Goal: Task Accomplishment & Management: Manage account settings

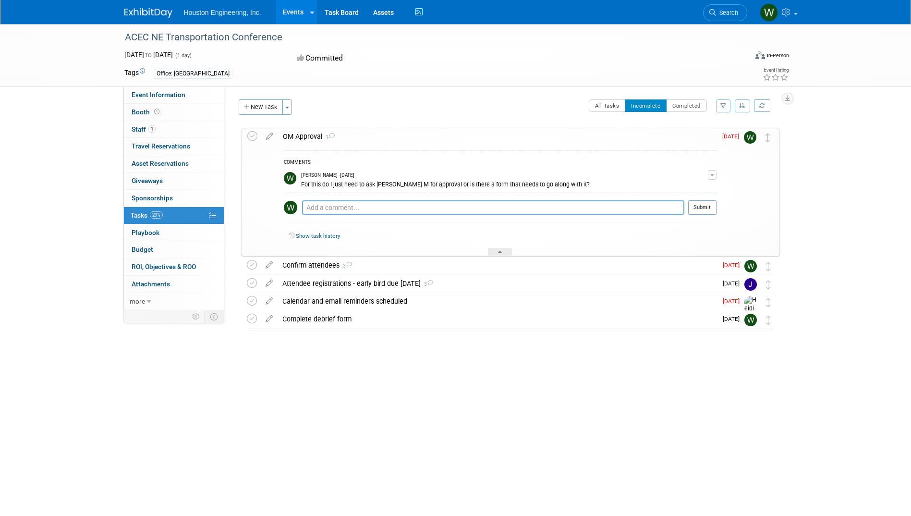
click at [358, 204] on textarea at bounding box center [493, 207] width 382 height 14
click at [515, 205] on textarea "Updated attendee list (added [PERSON_NAME] and [PERSON_NAME]" at bounding box center [493, 207] width 382 height 14
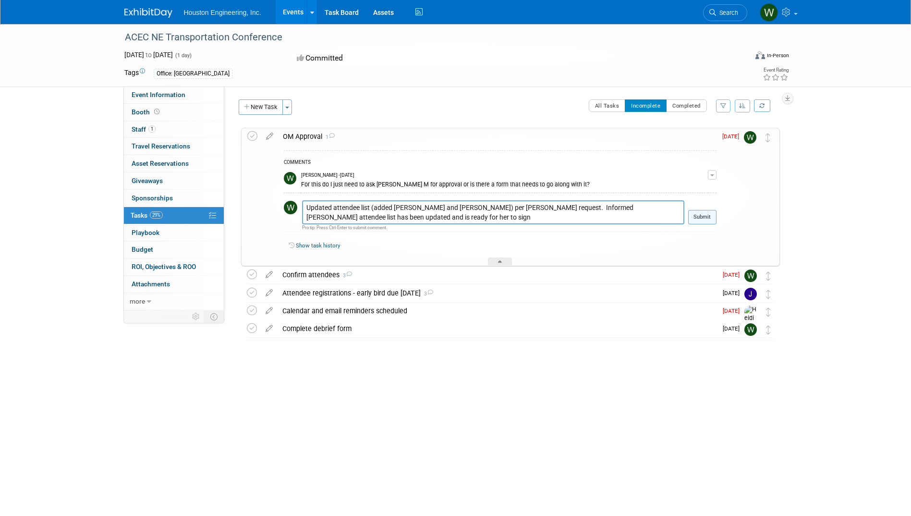
type textarea "Updated attendee list (added [PERSON_NAME] and [PERSON_NAME]) per [PERSON_NAME]…"
click at [709, 219] on button "Submit" at bounding box center [702, 217] width 28 height 14
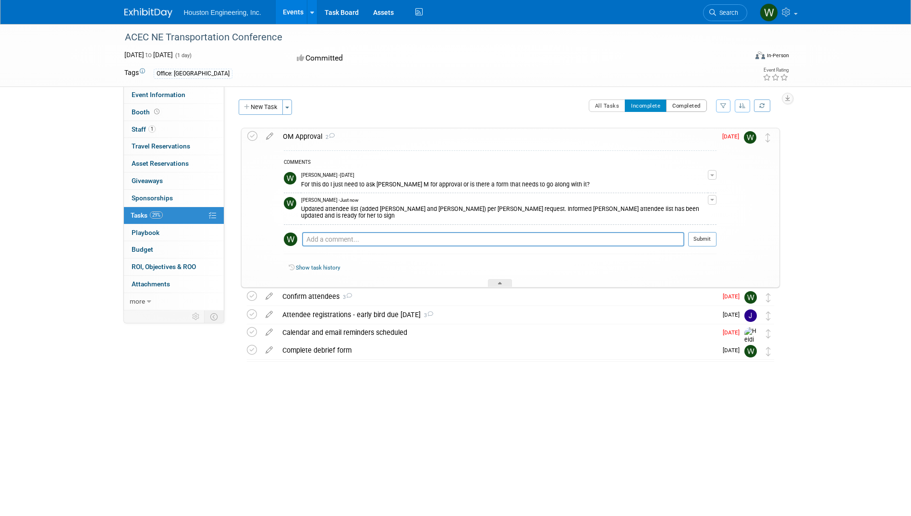
click at [677, 106] on button "Completed" at bounding box center [686, 105] width 41 height 12
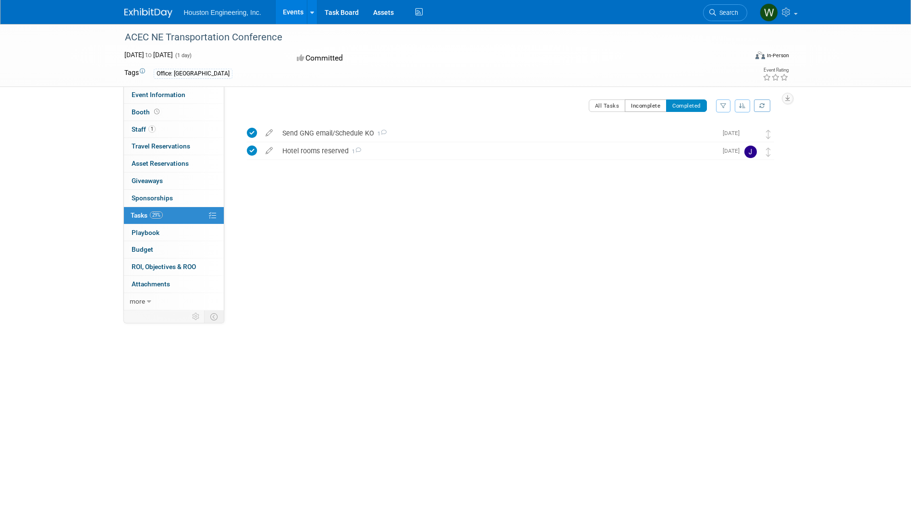
click at [635, 101] on button "Incomplete" at bounding box center [646, 105] width 42 height 12
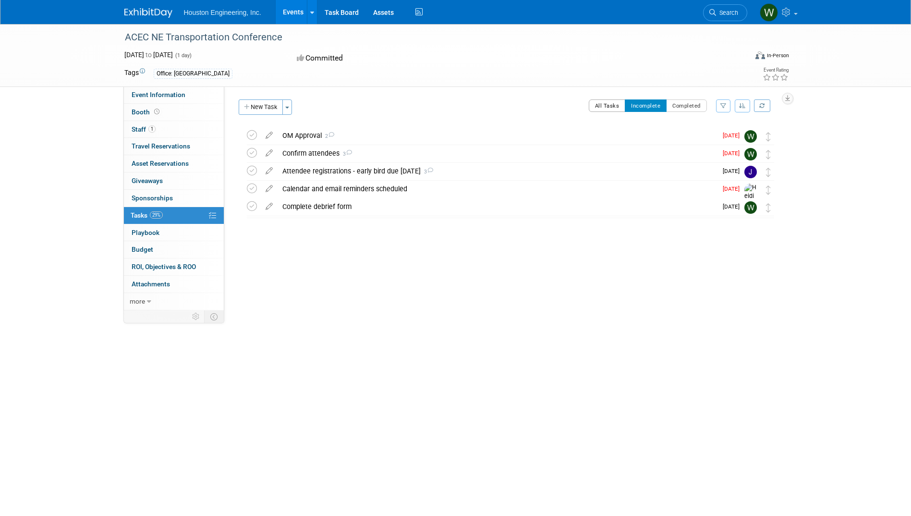
click at [617, 105] on button "All Tasks" at bounding box center [607, 105] width 37 height 12
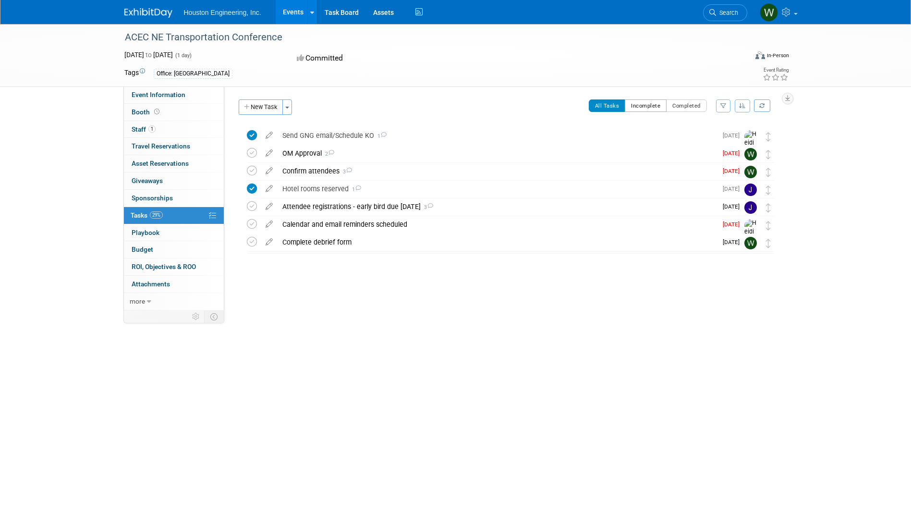
click at [633, 103] on button "Incomplete" at bounding box center [646, 105] width 42 height 12
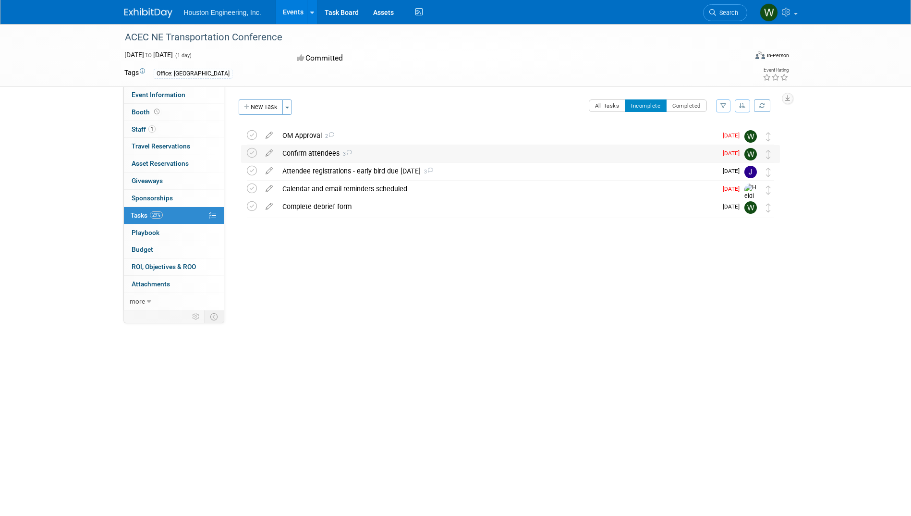
click at [311, 153] on div "Confirm attendees 3" at bounding box center [496, 153] width 439 height 16
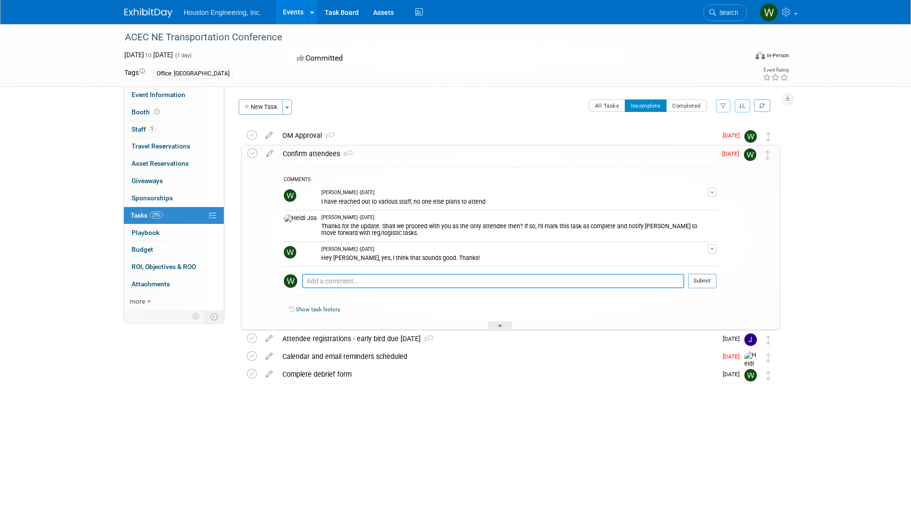
click at [344, 280] on textarea at bounding box center [493, 281] width 382 height 14
type textarea "Added [PERSON_NAME] and [PERSON_NAME] per [PERSON_NAME] request. At this time, …"
click at [705, 279] on button "Submit" at bounding box center [702, 281] width 28 height 14
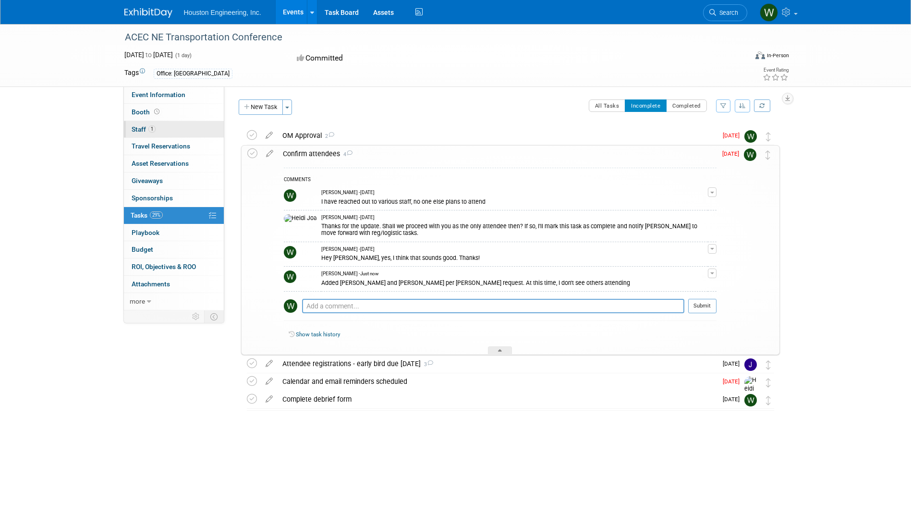
click at [158, 125] on link "1 Staff 1" at bounding box center [174, 129] width 100 height 17
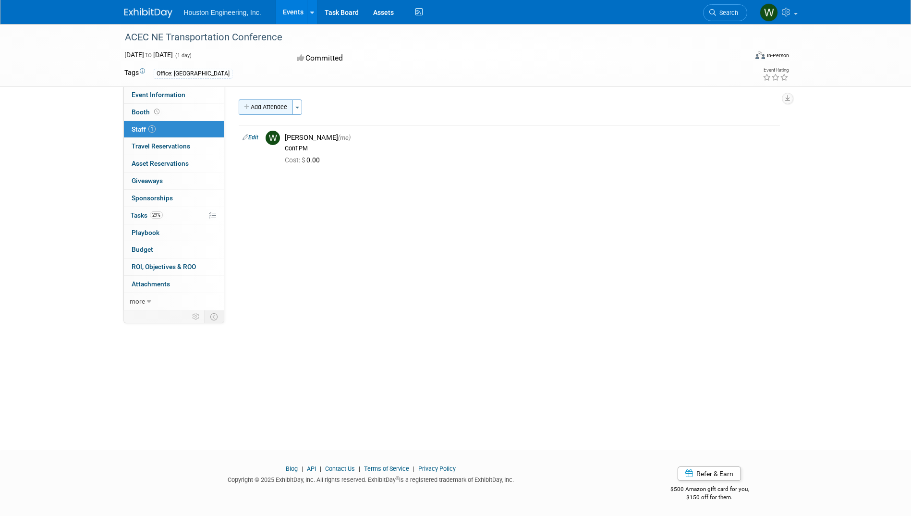
click at [259, 103] on button "Add Attendee" at bounding box center [266, 106] width 54 height 15
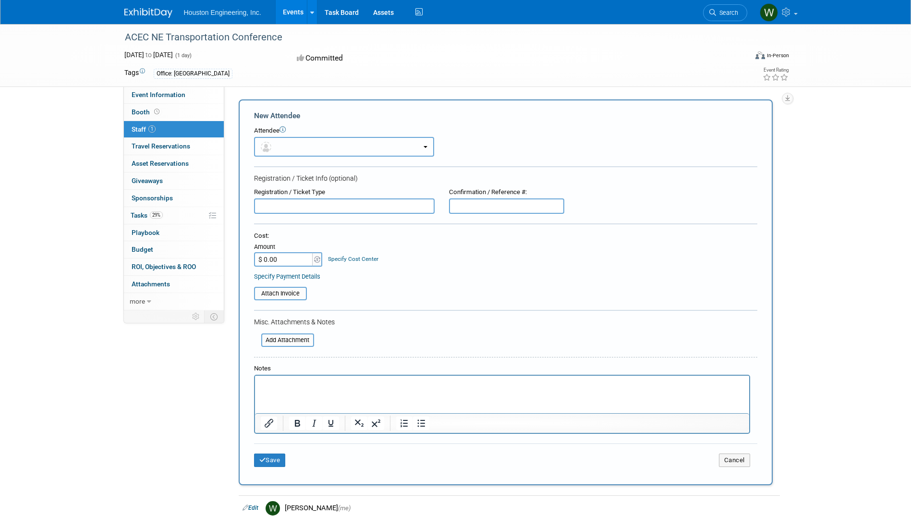
click at [425, 146] on b "button" at bounding box center [425, 147] width 4 height 2
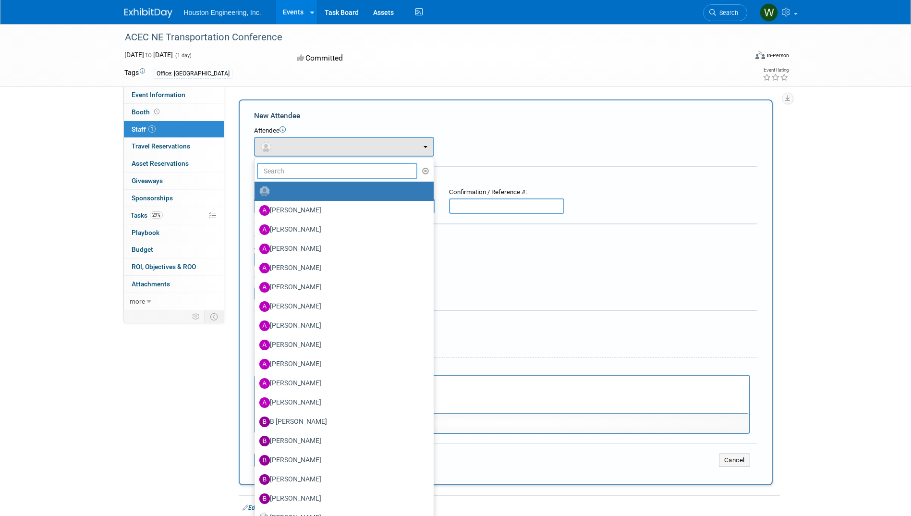
click at [322, 177] on input "text" at bounding box center [337, 171] width 161 height 16
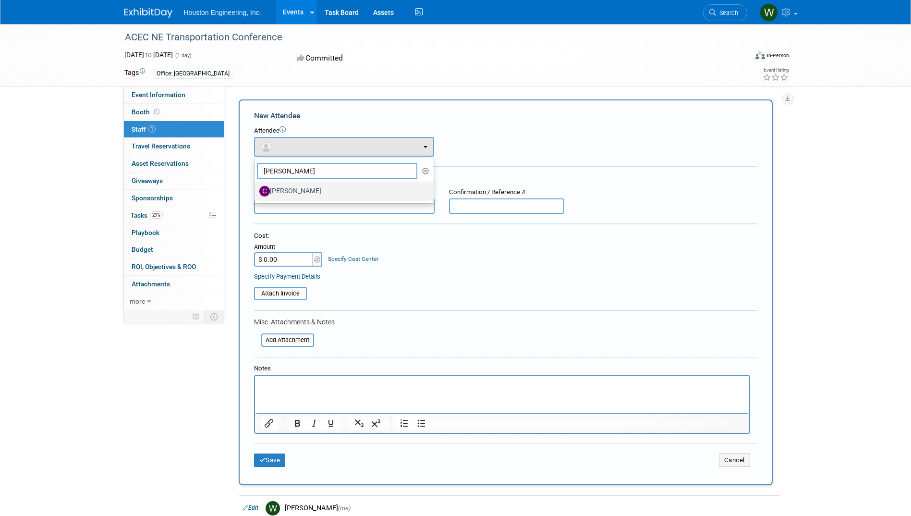
type input "[PERSON_NAME]"
click at [309, 187] on label "[PERSON_NAME]" at bounding box center [341, 190] width 165 height 15
click at [256, 187] on input "[PERSON_NAME]" at bounding box center [253, 190] width 6 height 6
select select "2d4c574e-ba34-4452-a84a-e66bf8fb057b"
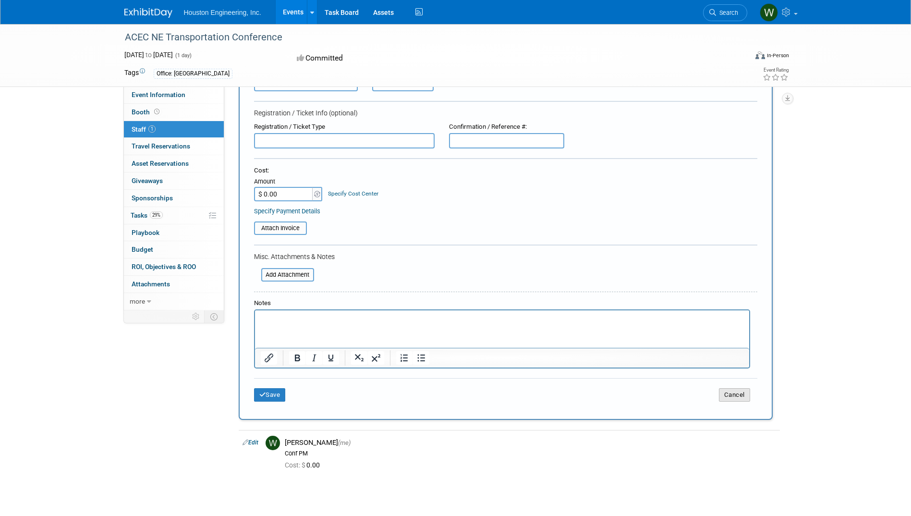
click at [742, 395] on button "Cancel" at bounding box center [734, 394] width 31 height 13
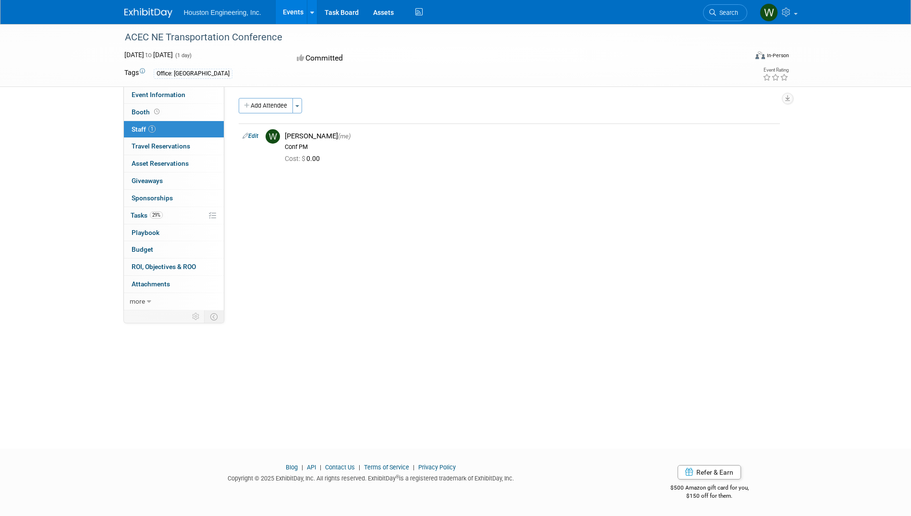
scroll to position [1, 0]
click at [275, 105] on button "Add Attendee" at bounding box center [266, 105] width 54 height 15
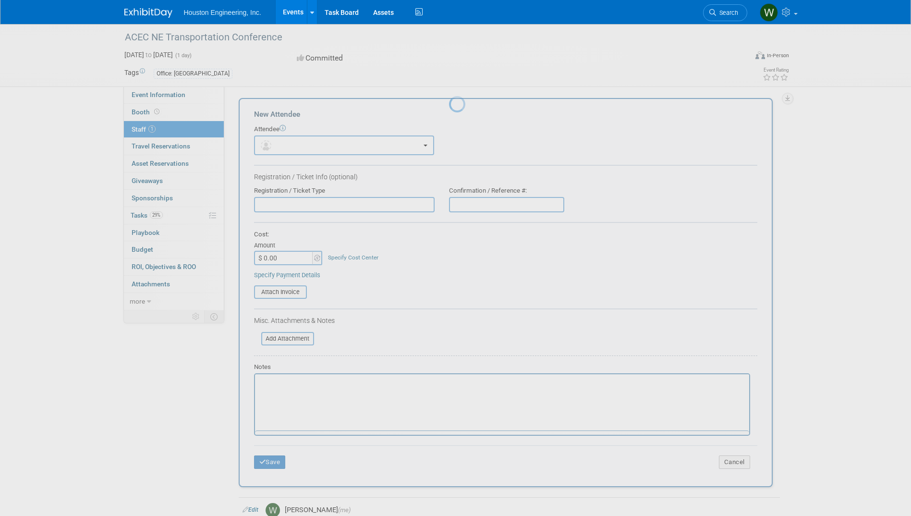
scroll to position [0, 0]
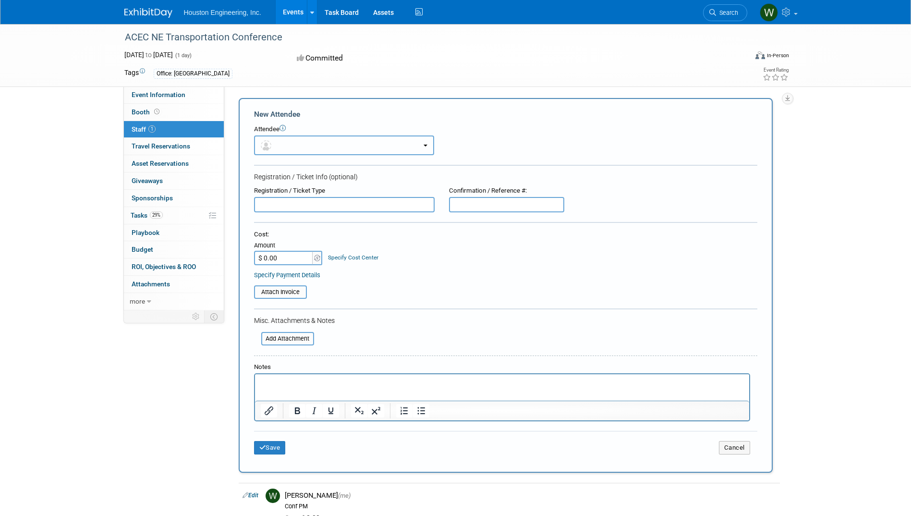
click at [309, 139] on button "button" at bounding box center [344, 145] width 180 height 20
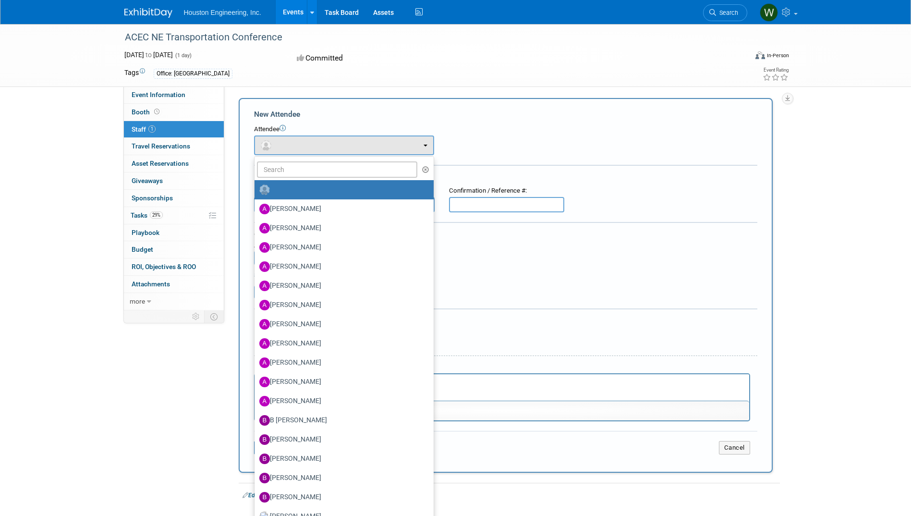
click at [293, 178] on ul "[PERSON_NAME] [PERSON_NAME] [PERSON_NAME] [PERSON_NAME] [PERSON_NAME]" at bounding box center [344, 348] width 180 height 384
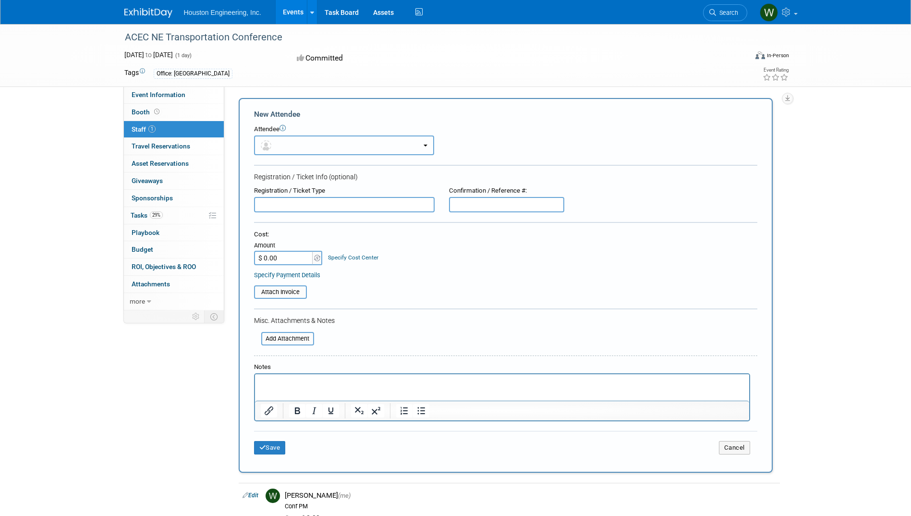
click at [319, 151] on button "button" at bounding box center [344, 145] width 180 height 20
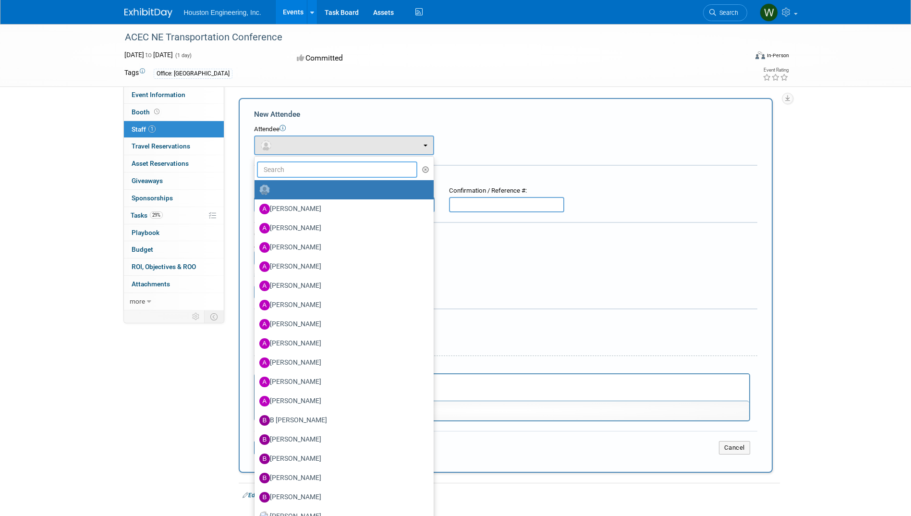
click at [292, 171] on input "text" at bounding box center [337, 169] width 161 height 16
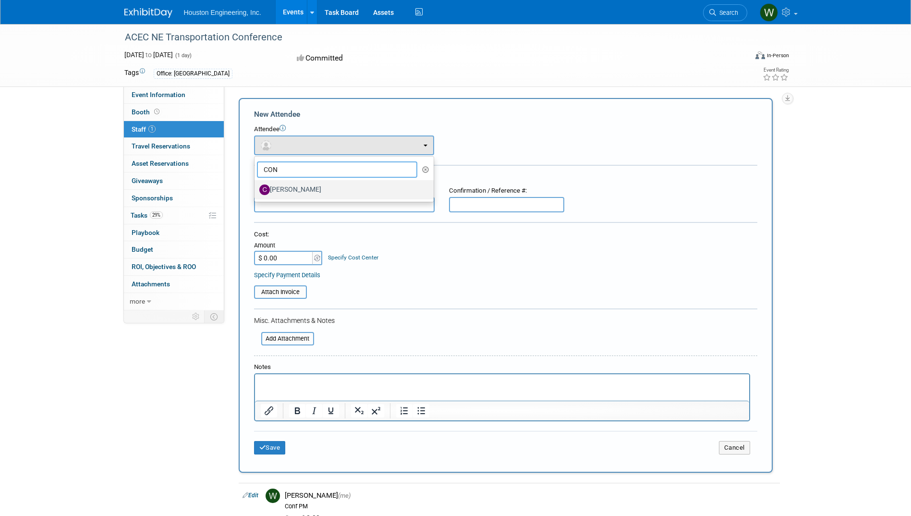
type input "CON"
click at [299, 187] on label "[PERSON_NAME]" at bounding box center [341, 189] width 165 height 15
click at [256, 187] on input "[PERSON_NAME]" at bounding box center [253, 188] width 6 height 6
select select "2d4c574e-ba34-4452-a84a-e66bf8fb057b"
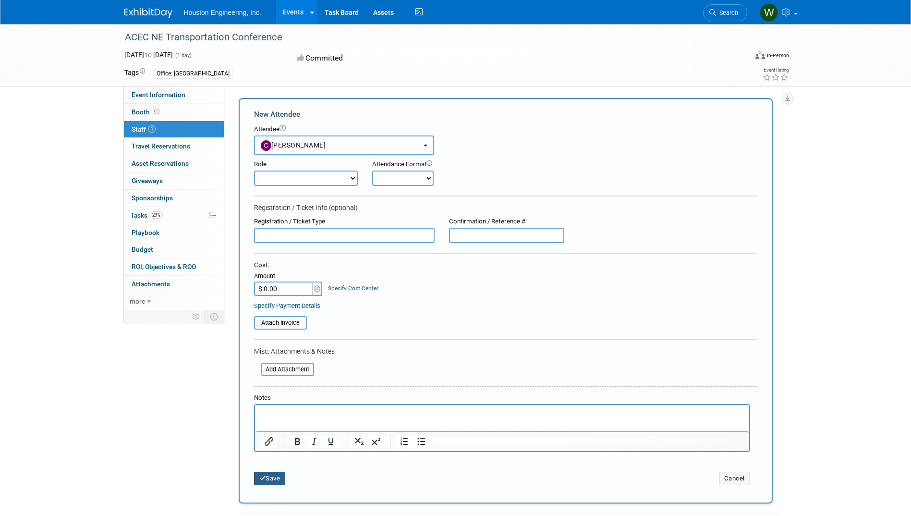
click at [277, 479] on button "Save" at bounding box center [270, 477] width 32 height 13
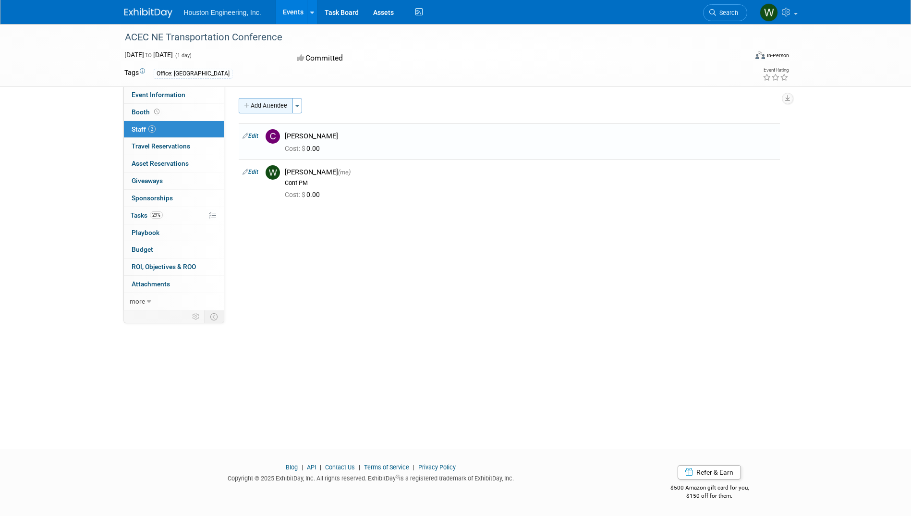
click at [267, 102] on button "Add Attendee" at bounding box center [266, 105] width 54 height 15
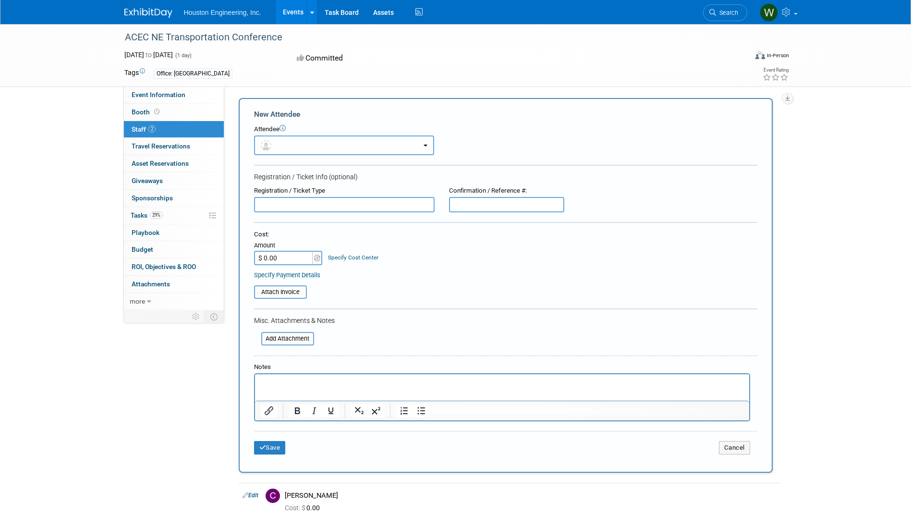
click at [297, 147] on button "button" at bounding box center [344, 145] width 180 height 20
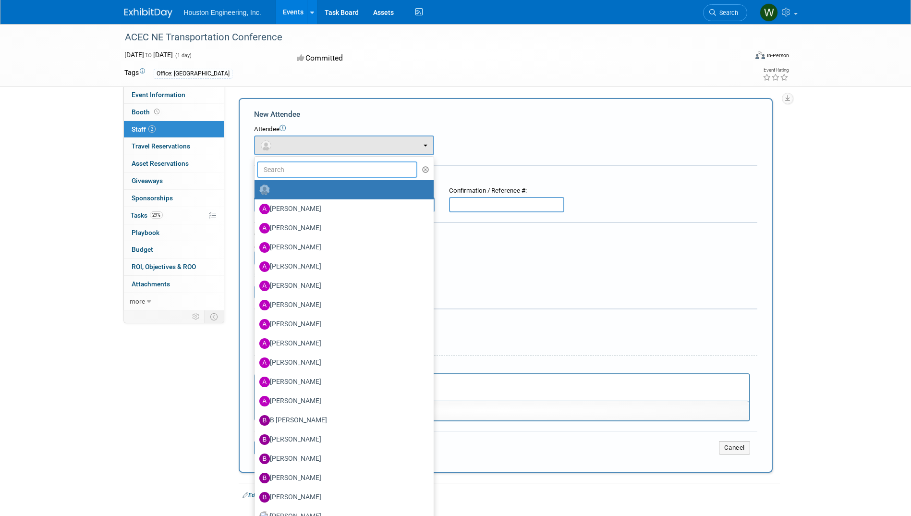
click at [311, 174] on input "text" at bounding box center [337, 169] width 161 height 16
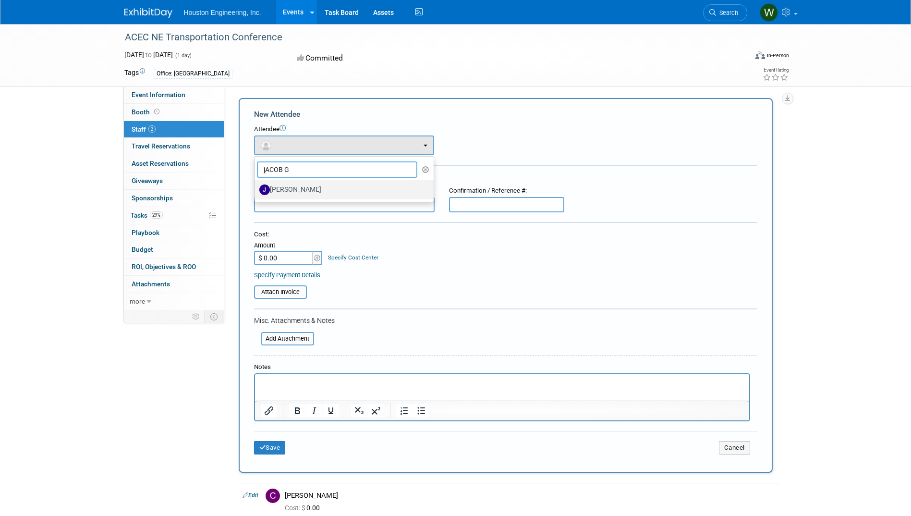
type input "jACOB G"
click at [311, 184] on label "[PERSON_NAME]" at bounding box center [341, 189] width 165 height 15
click at [256, 185] on input "[PERSON_NAME]" at bounding box center [253, 188] width 6 height 6
select select "fa011afd-ce51-445f-9d75-211197020dea"
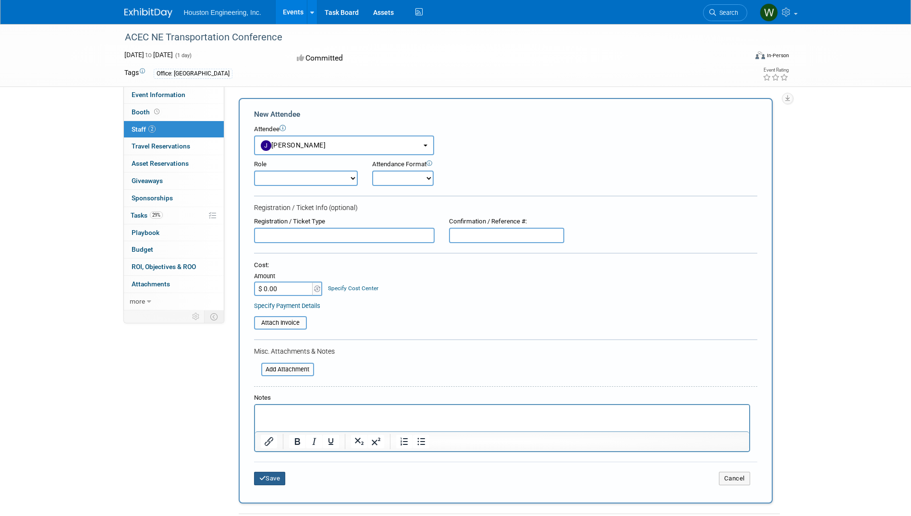
click at [272, 478] on button "Save" at bounding box center [270, 477] width 32 height 13
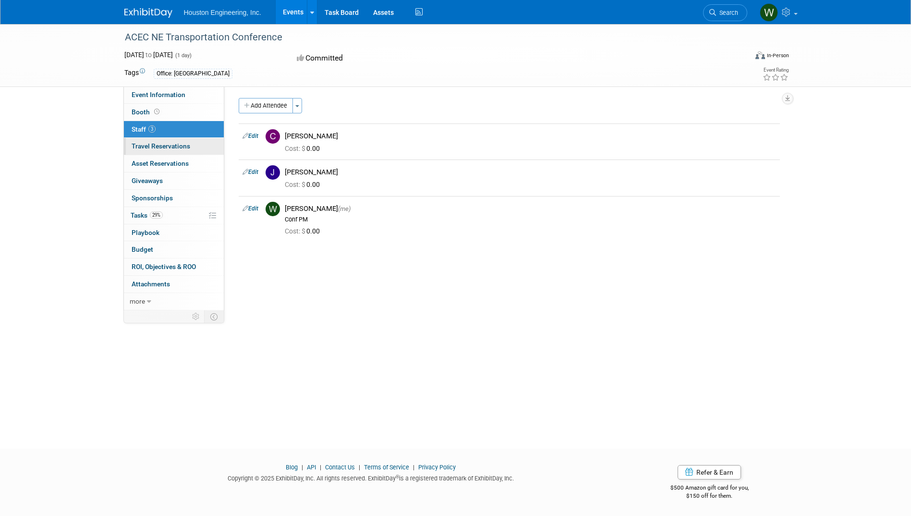
click at [171, 146] on span "Travel Reservations 0" at bounding box center [161, 146] width 59 height 8
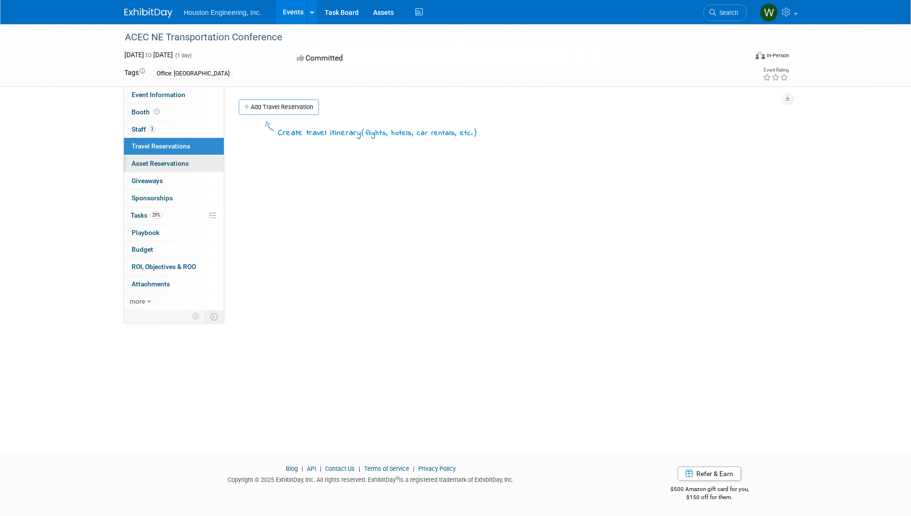
click at [169, 159] on span "Asset Reservations 0" at bounding box center [160, 163] width 57 height 8
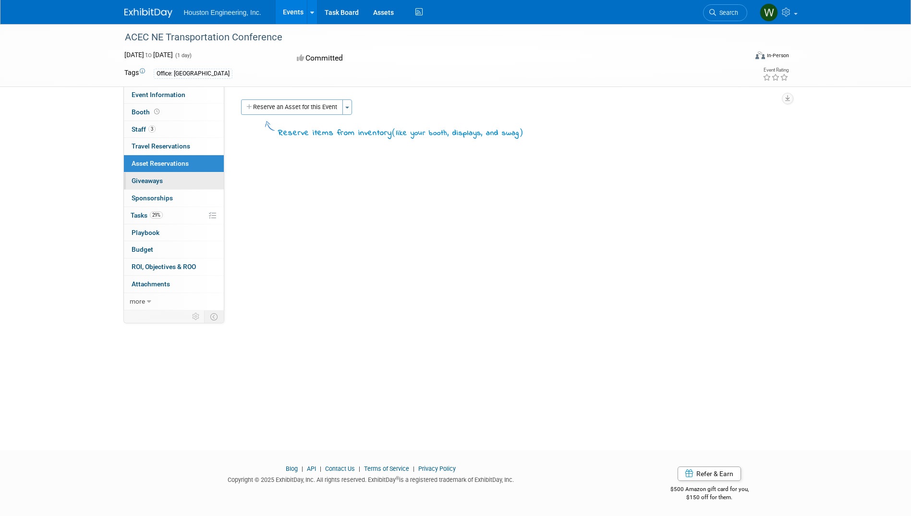
click at [166, 178] on link "0 Giveaways 0" at bounding box center [174, 180] width 100 height 17
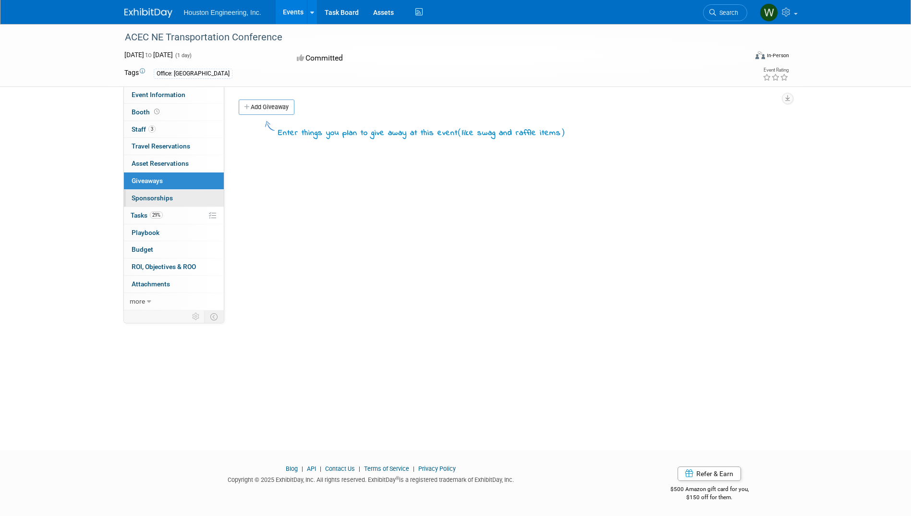
click at [165, 194] on span "Sponsorships 0" at bounding box center [152, 198] width 41 height 8
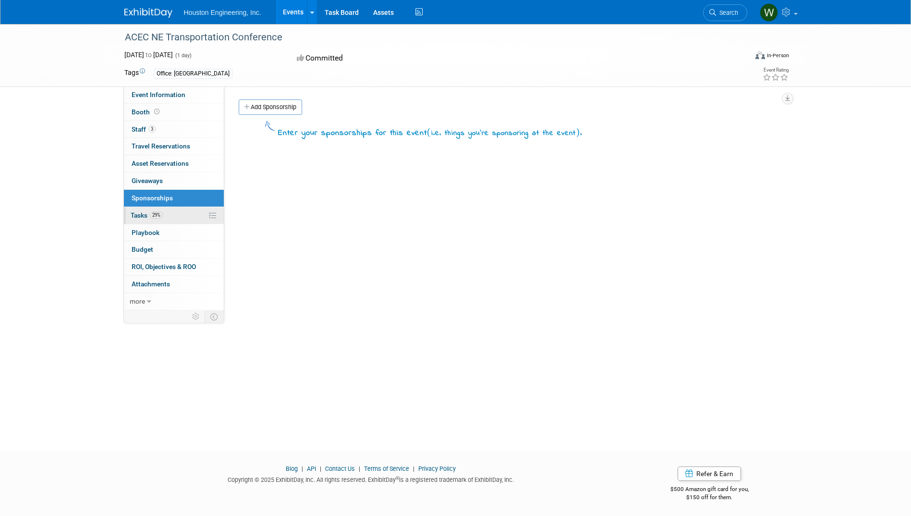
click at [165, 213] on link "29% Tasks 29%" at bounding box center [174, 215] width 100 height 17
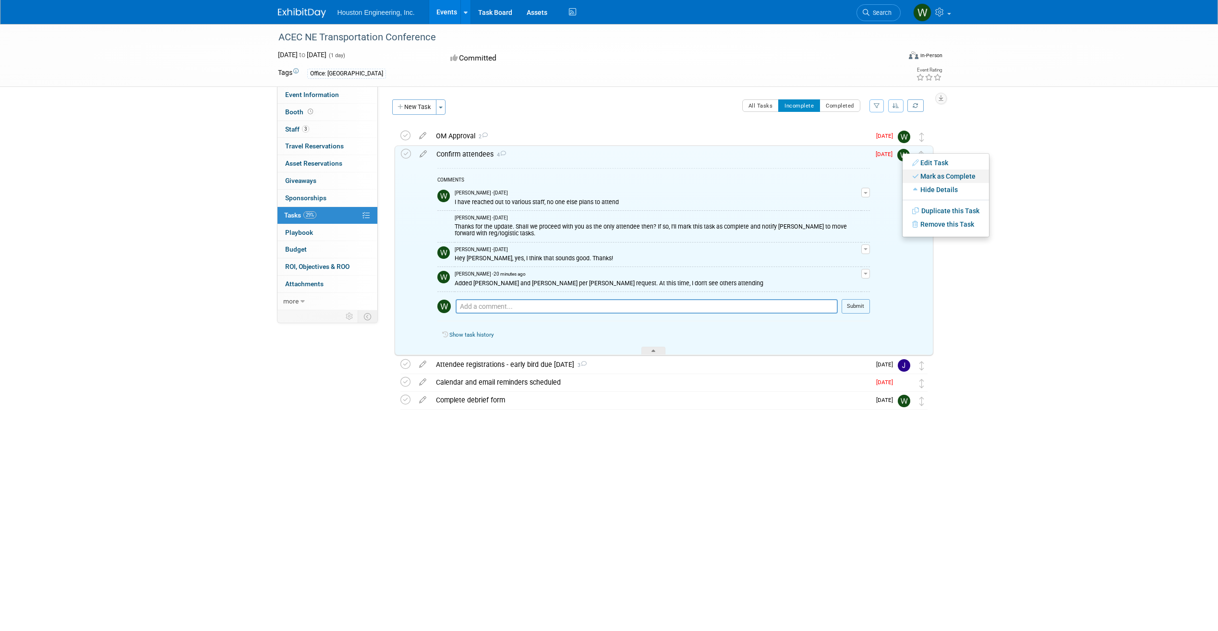
click at [927, 176] on link "Mark as Complete" at bounding box center [945, 175] width 86 height 13
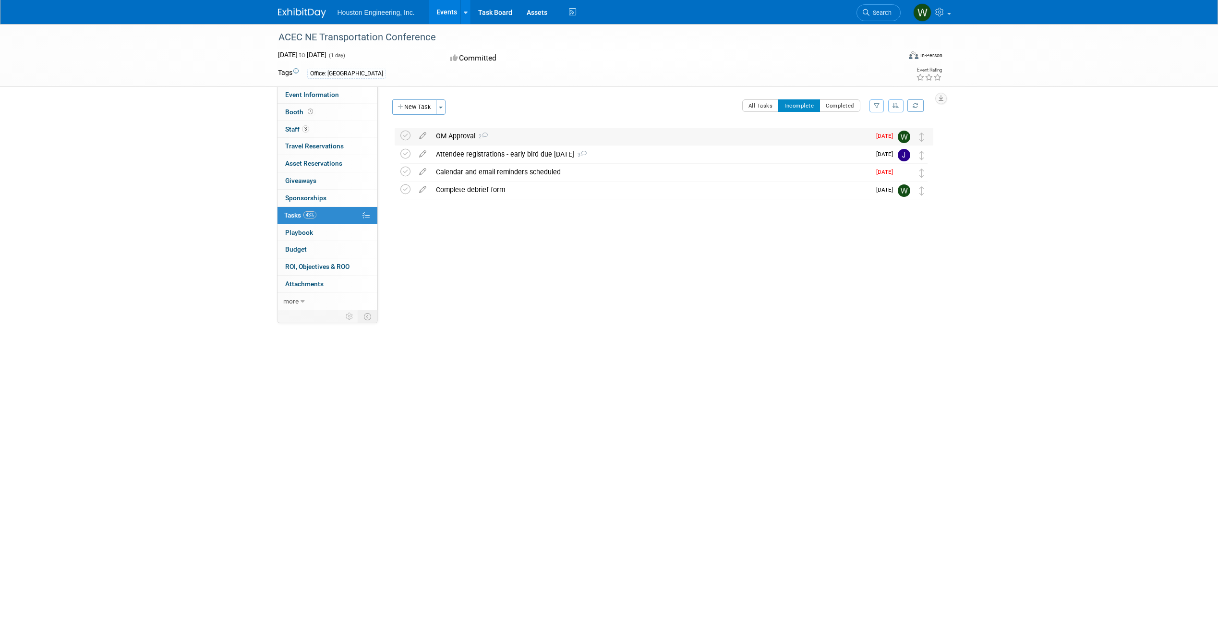
click at [465, 139] on div "OM Approval 2" at bounding box center [650, 136] width 439 height 16
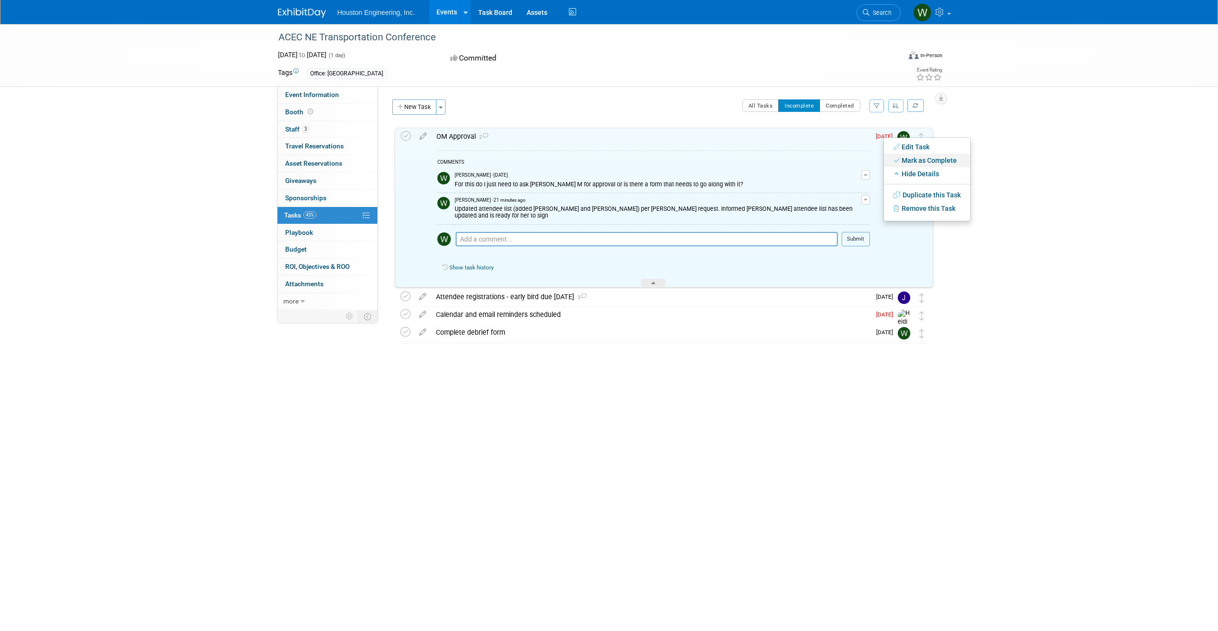
click at [935, 162] on link "Mark as Complete" at bounding box center [927, 160] width 86 height 13
